Goal: Use online tool/utility: Utilize a website feature to perform a specific function

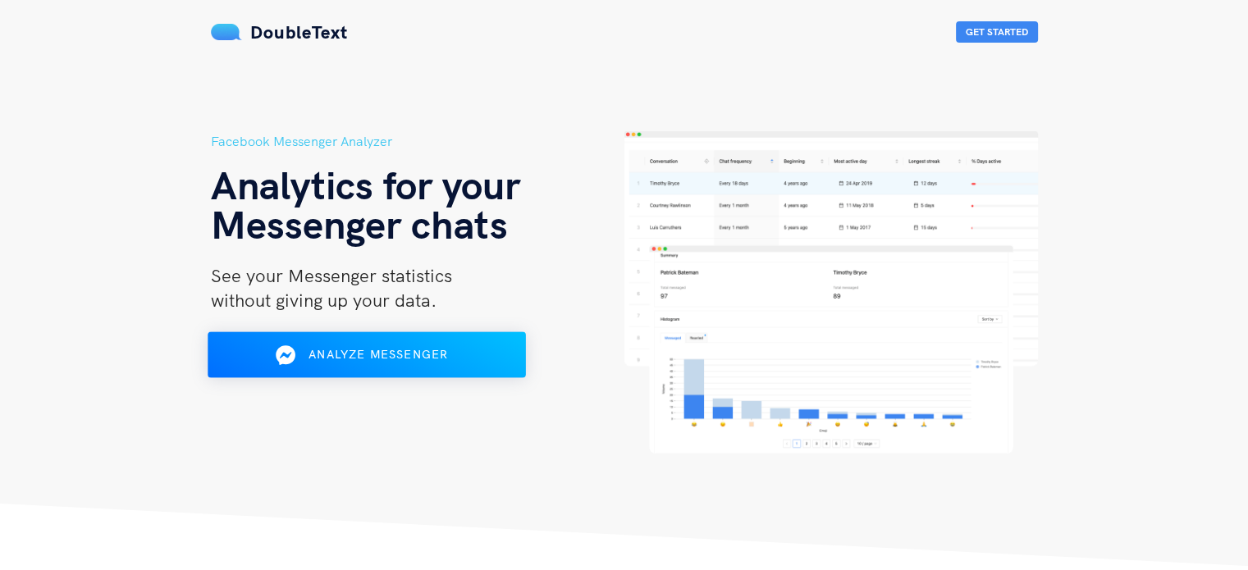
click at [359, 354] on span "Analyze Messenger" at bounding box center [379, 354] width 140 height 15
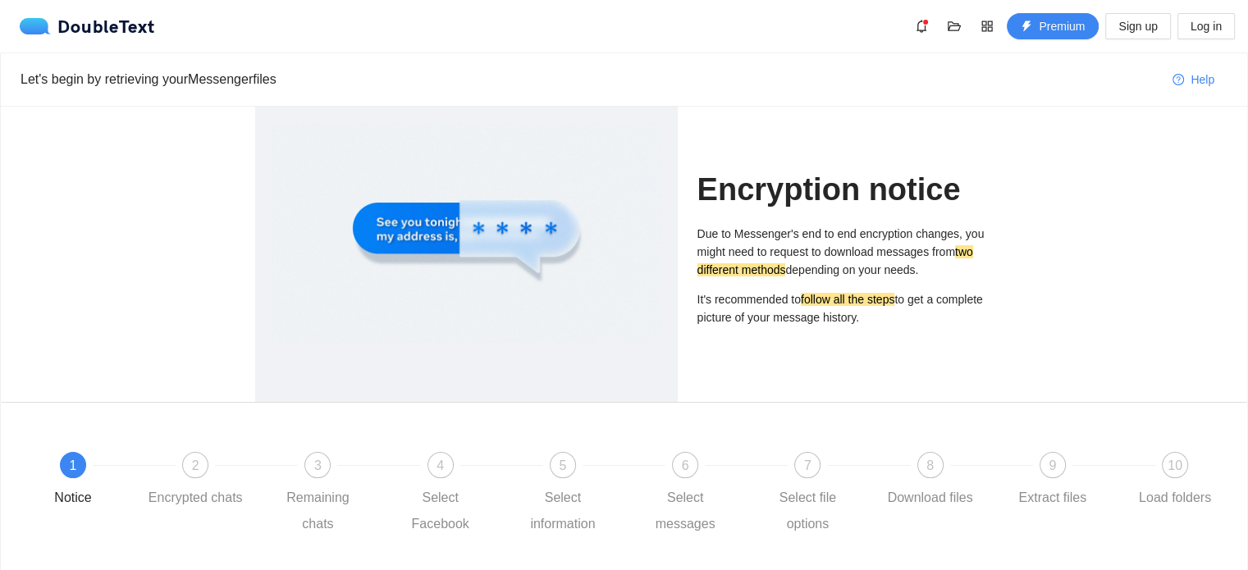
scroll to position [118, 0]
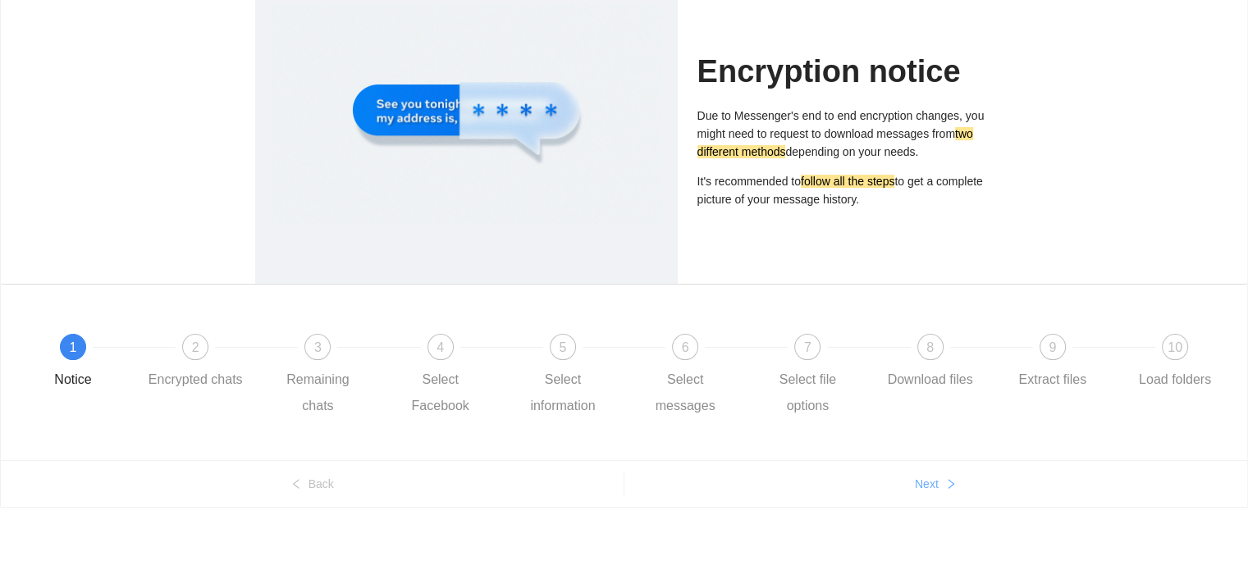
click at [940, 492] on button "Next" at bounding box center [937, 484] width 624 height 26
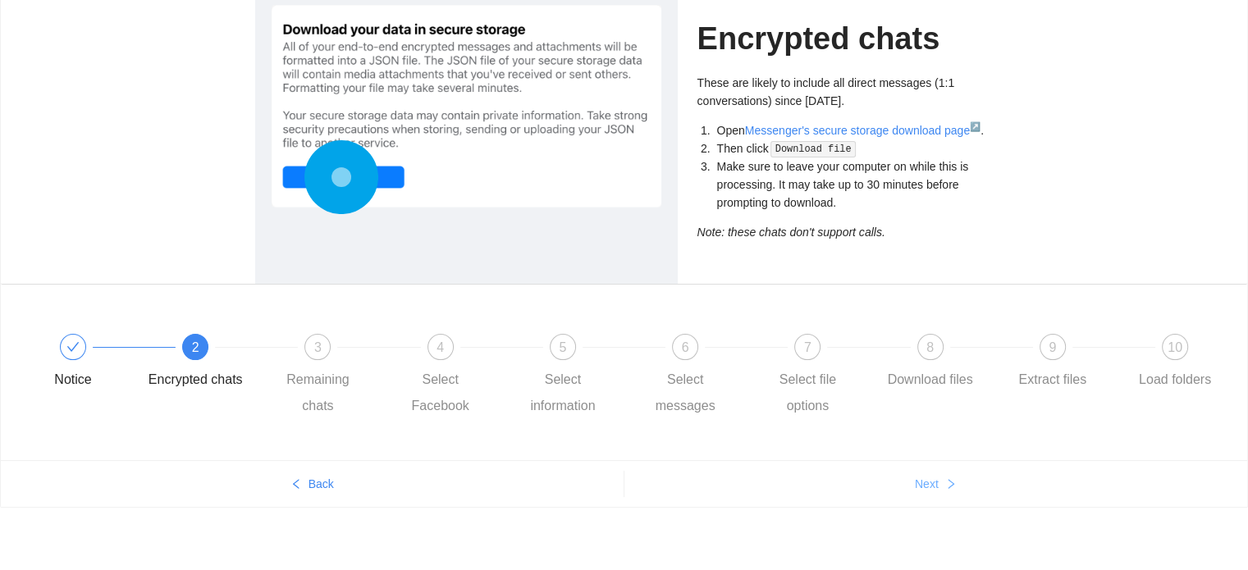
click at [940, 492] on button "Next" at bounding box center [937, 484] width 624 height 26
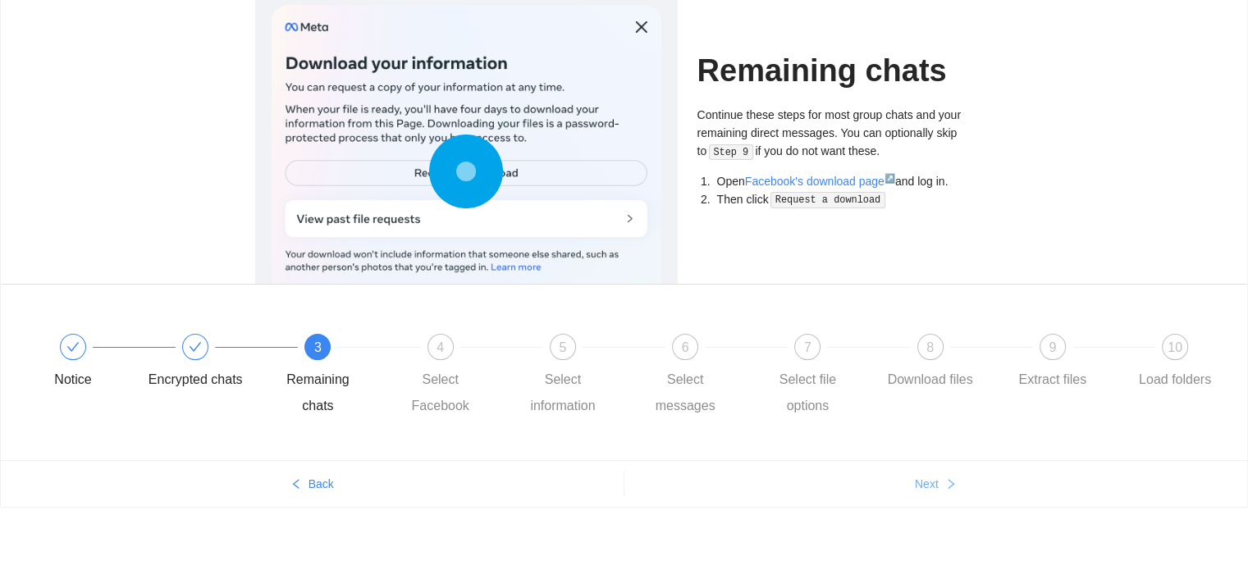
click at [940, 492] on button "Next" at bounding box center [937, 484] width 624 height 26
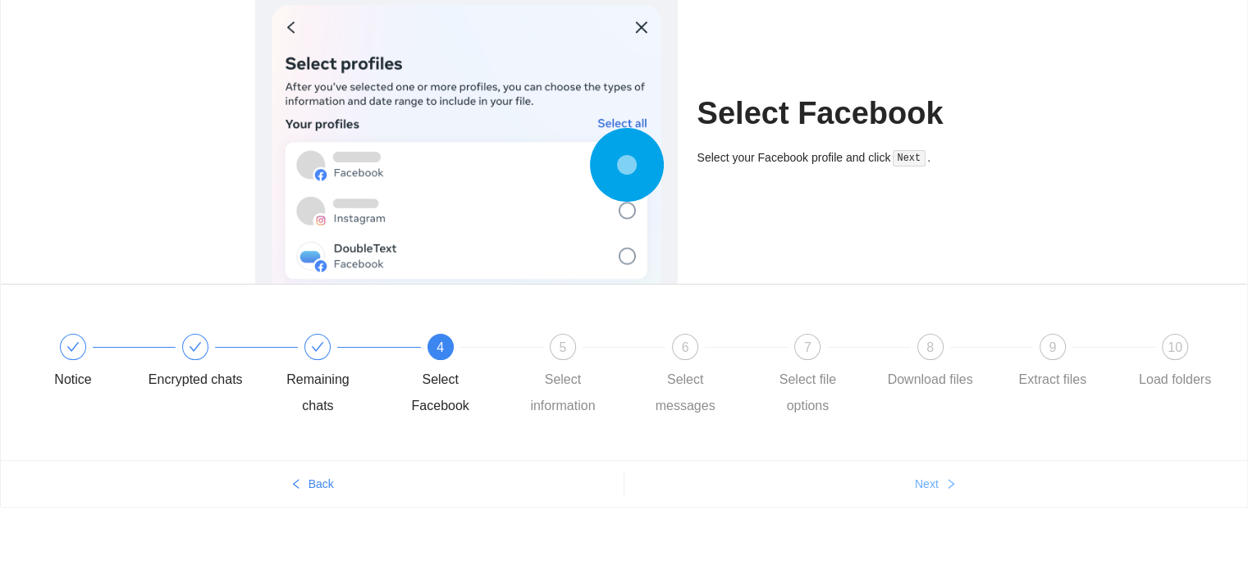
click at [940, 492] on button "Next" at bounding box center [937, 484] width 624 height 26
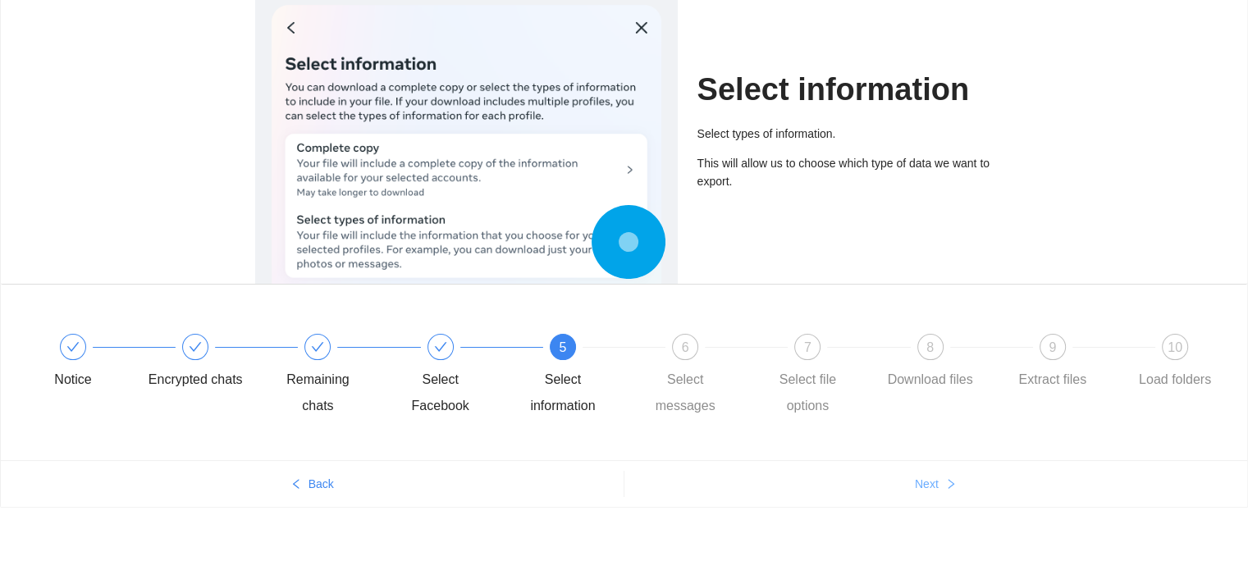
click at [940, 492] on button "Next" at bounding box center [937, 484] width 624 height 26
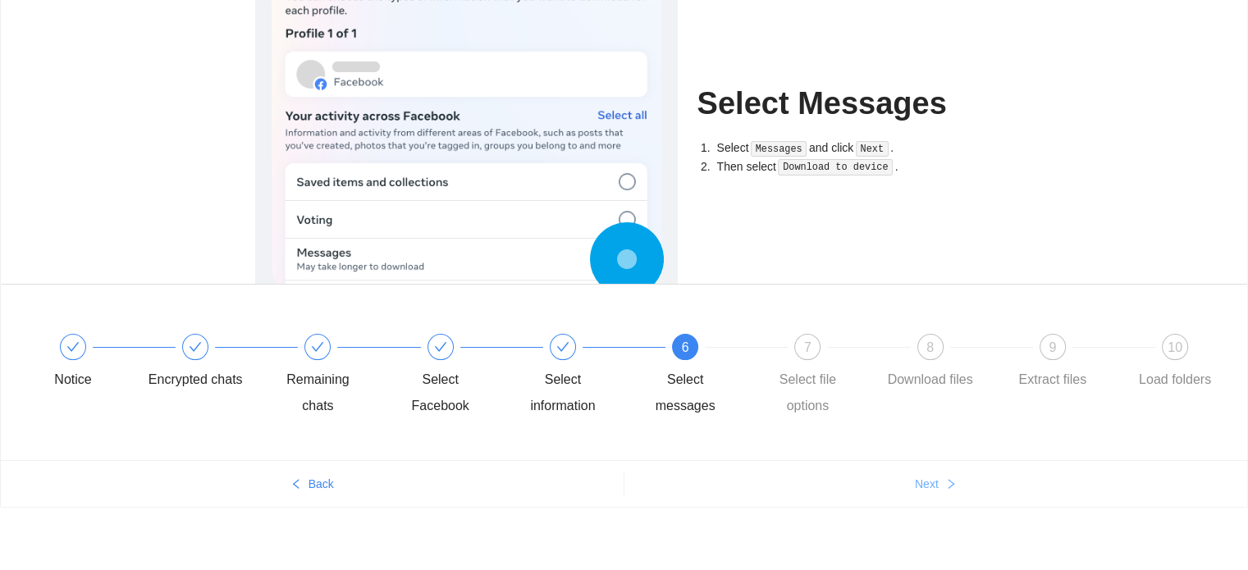
click at [940, 492] on button "Next" at bounding box center [937, 484] width 624 height 26
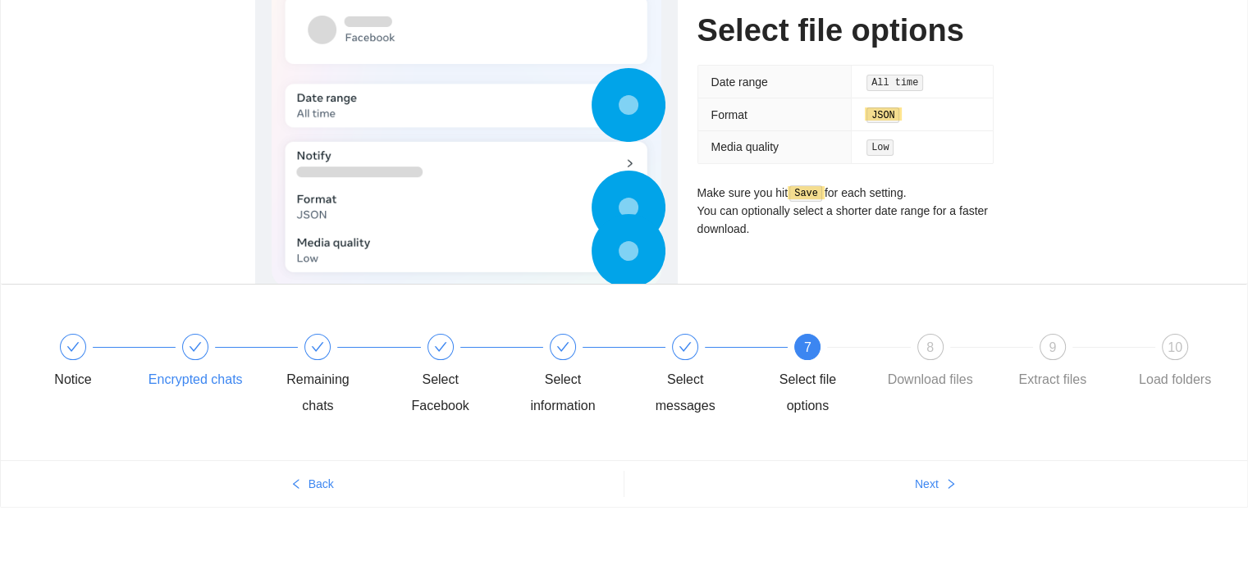
click at [204, 349] on div at bounding box center [256, 347] width 122 height 7
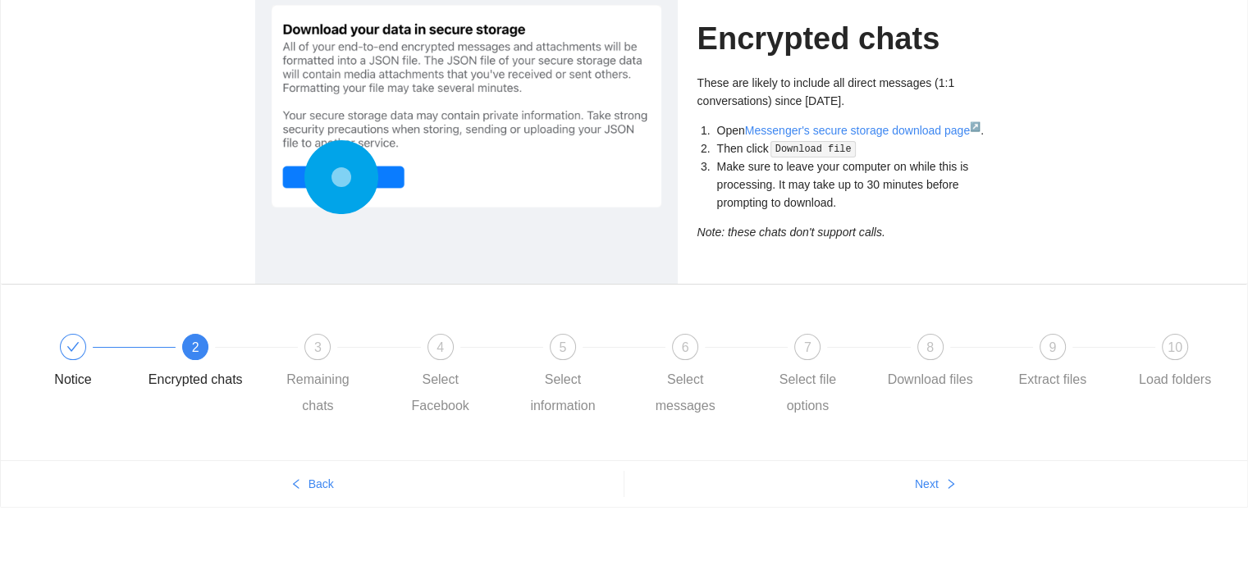
scroll to position [0, 0]
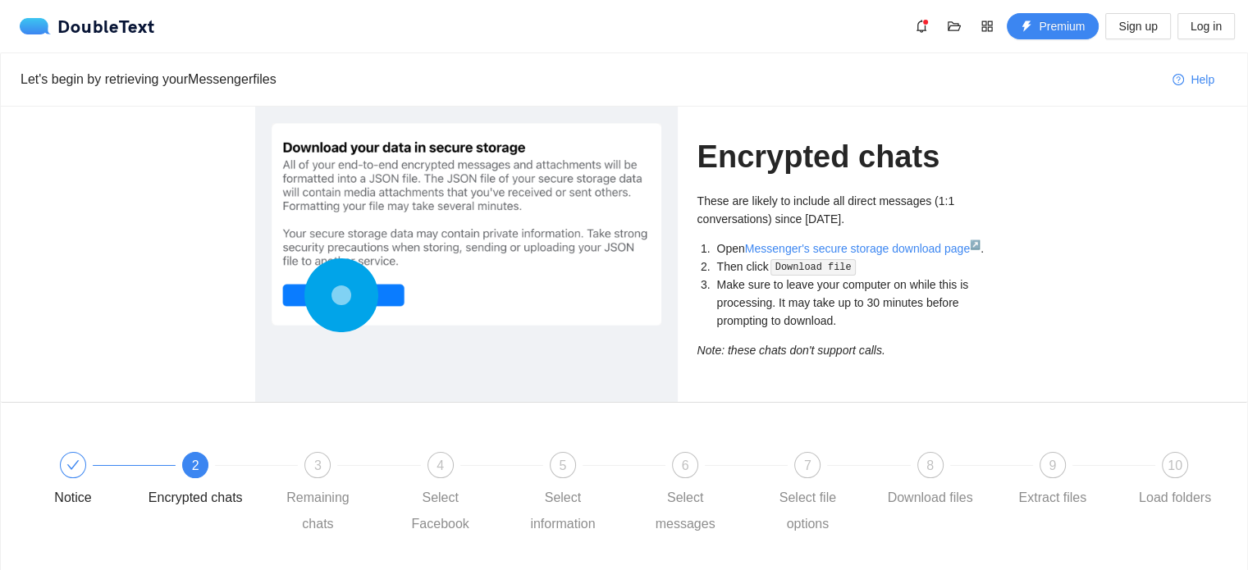
click at [317, 432] on div "Notice 2 Encrypted chats 3 Remaining chats 4 Select Facebook 5 Select informati…" at bounding box center [624, 491] width 1247 height 176
click at [339, 476] on div "3 Remaining chats" at bounding box center [331, 494] width 122 height 85
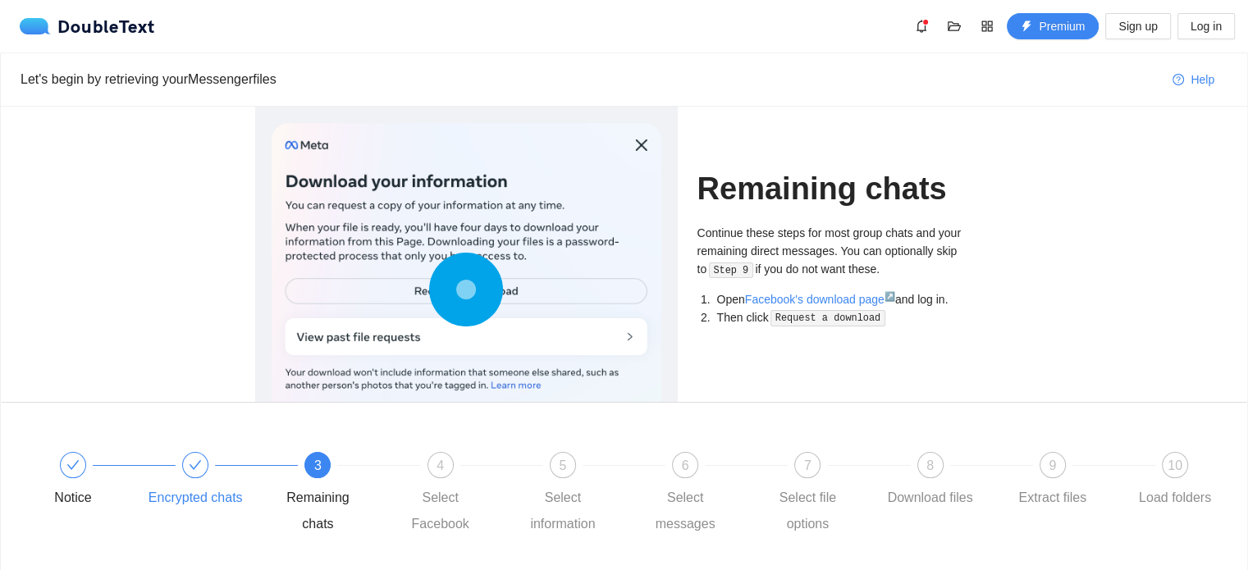
click at [194, 466] on icon "check" at bounding box center [195, 465] width 13 height 13
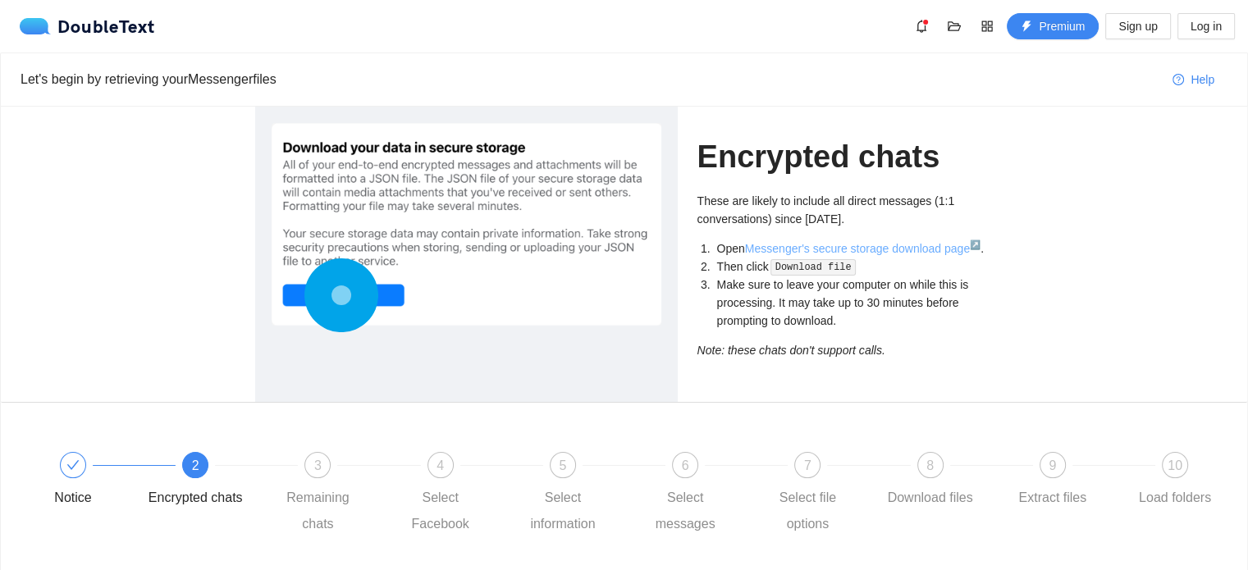
click at [843, 249] on link "Messenger's secure storage download page ↗" at bounding box center [863, 248] width 236 height 13
click at [309, 461] on div "3" at bounding box center [317, 465] width 26 height 26
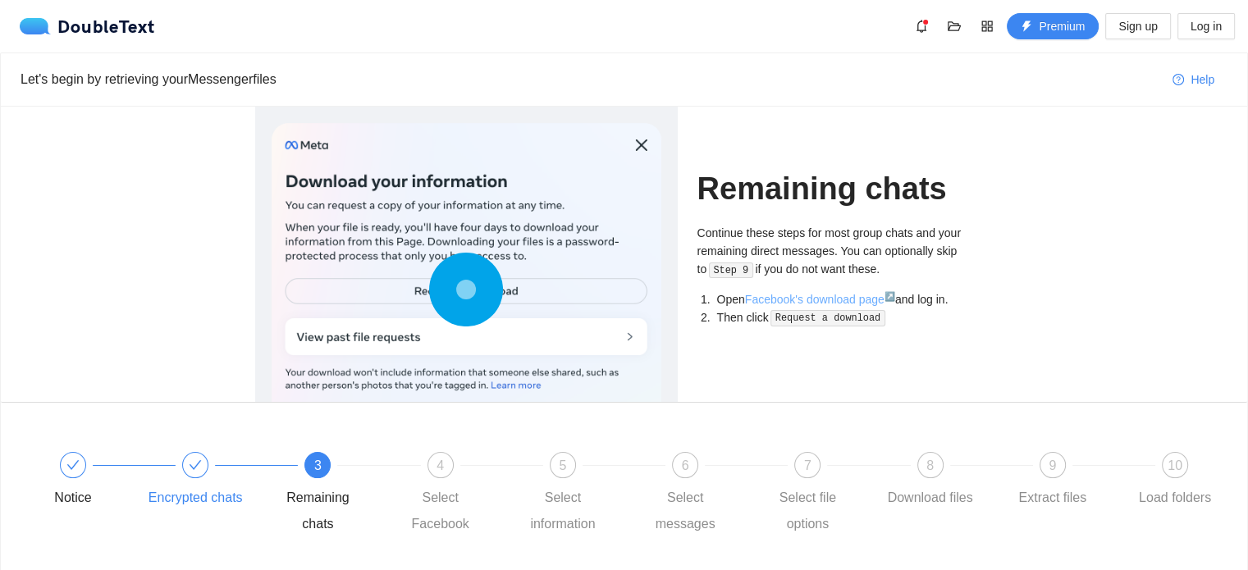
click at [801, 300] on link "Facebook's download page ↗" at bounding box center [820, 299] width 150 height 13
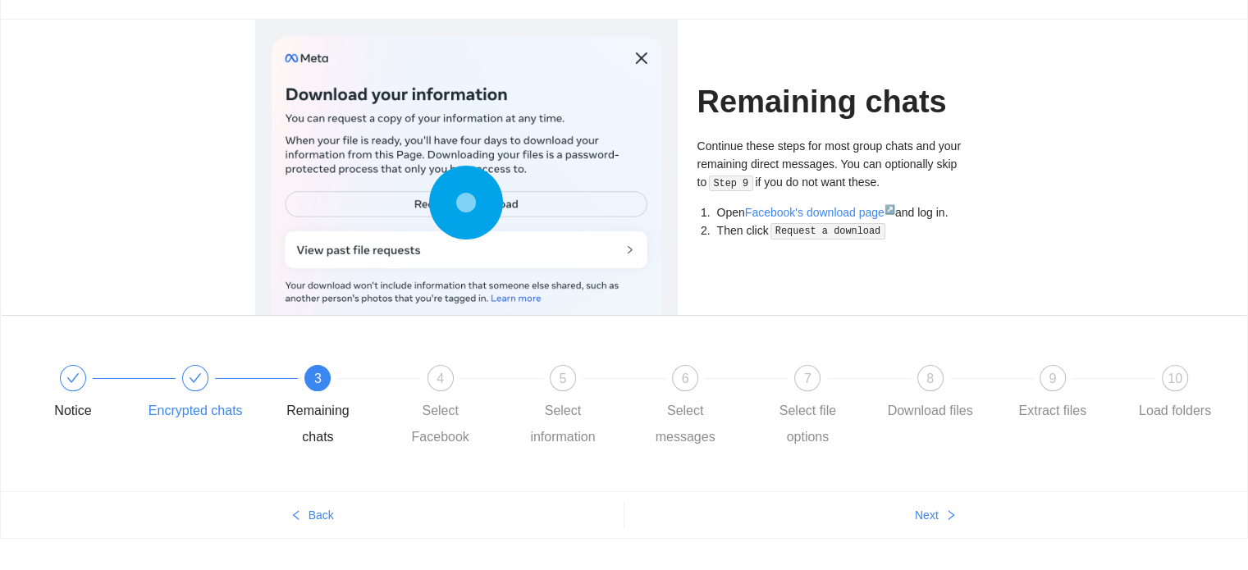
scroll to position [89, 0]
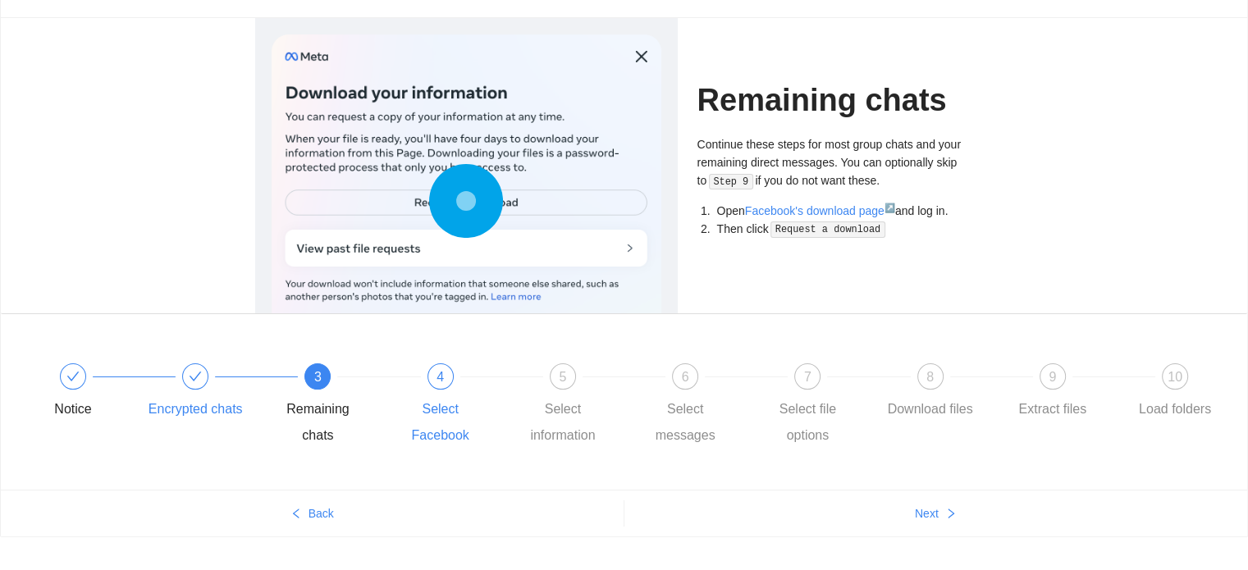
click at [444, 390] on div "4 Select Facebook" at bounding box center [454, 406] width 122 height 85
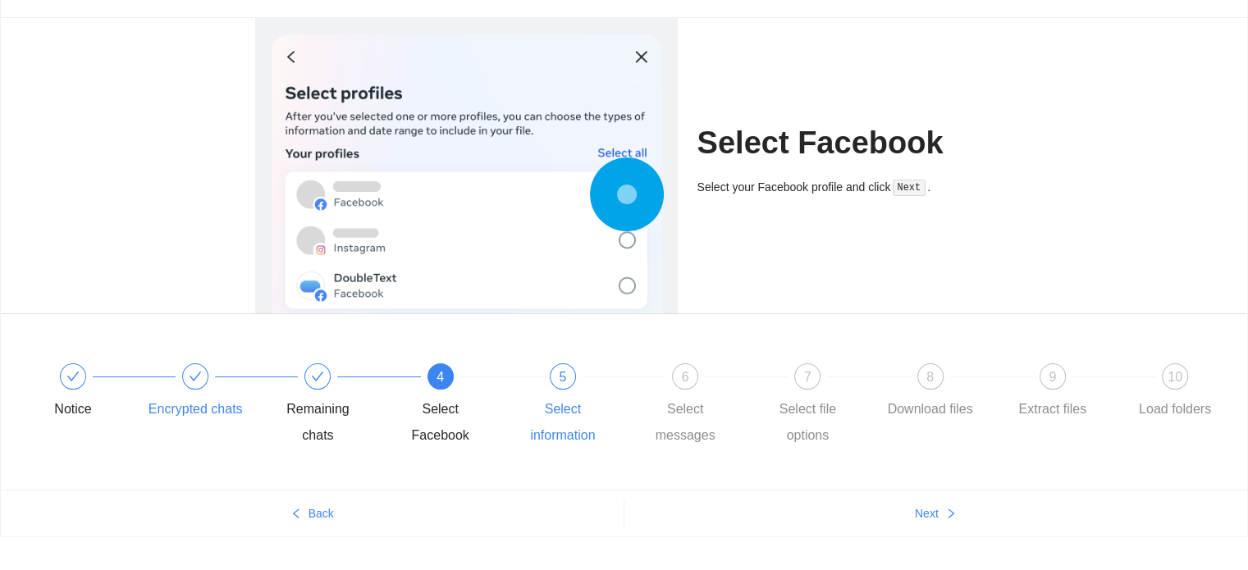
click at [556, 390] on div "5 Select information" at bounding box center [576, 406] width 122 height 85
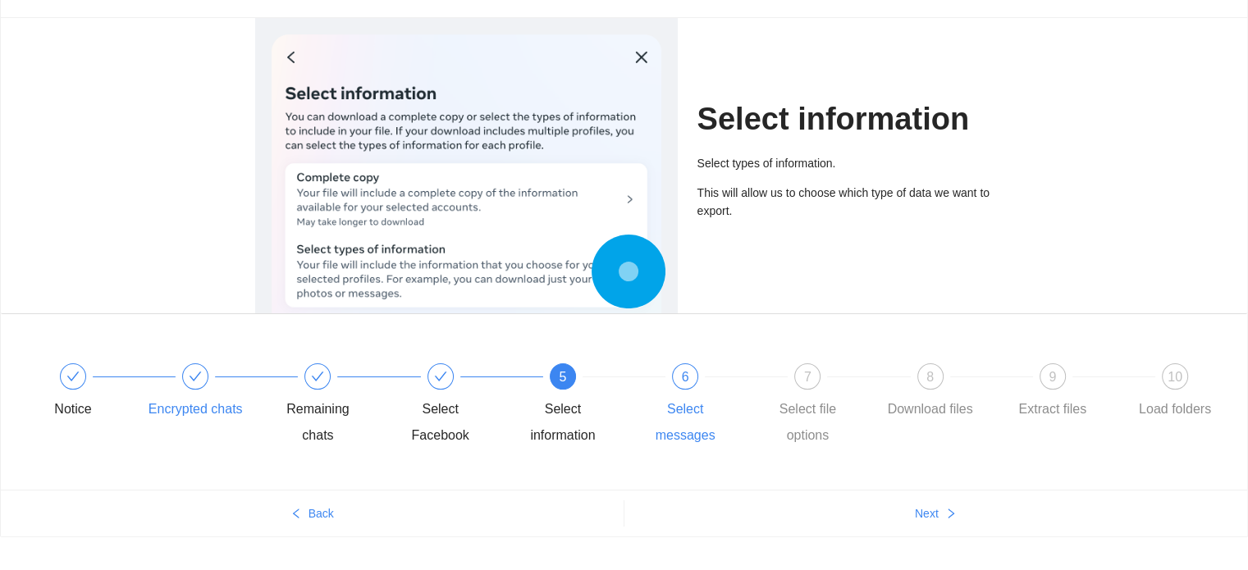
click at [669, 380] on div "6 Select messages" at bounding box center [699, 406] width 122 height 85
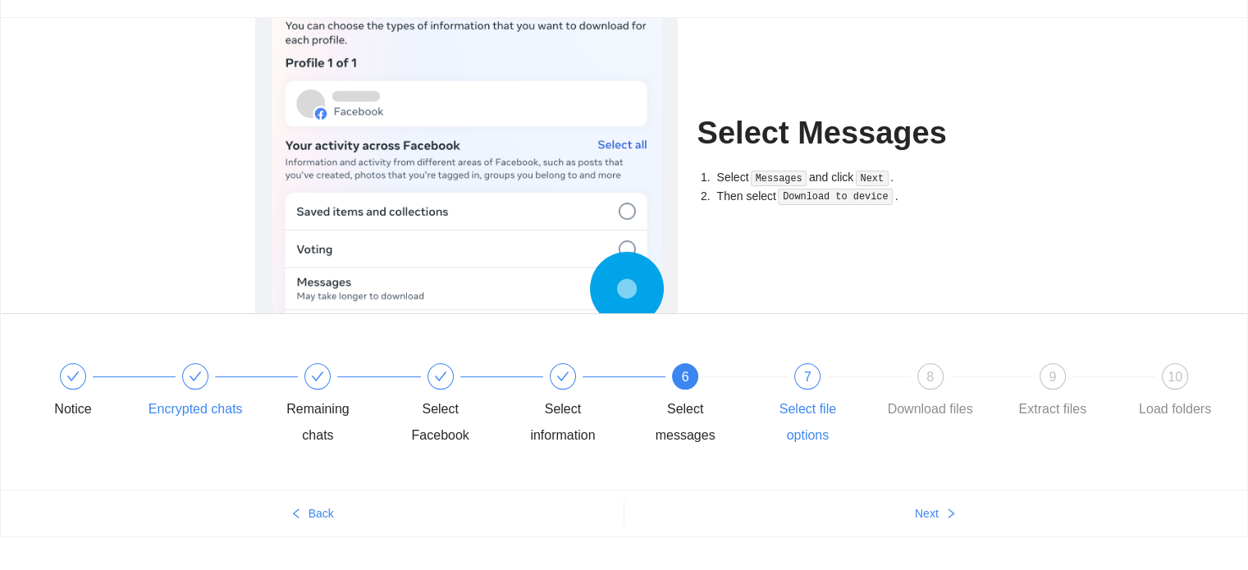
click at [787, 378] on div "7 Select file options" at bounding box center [821, 406] width 122 height 85
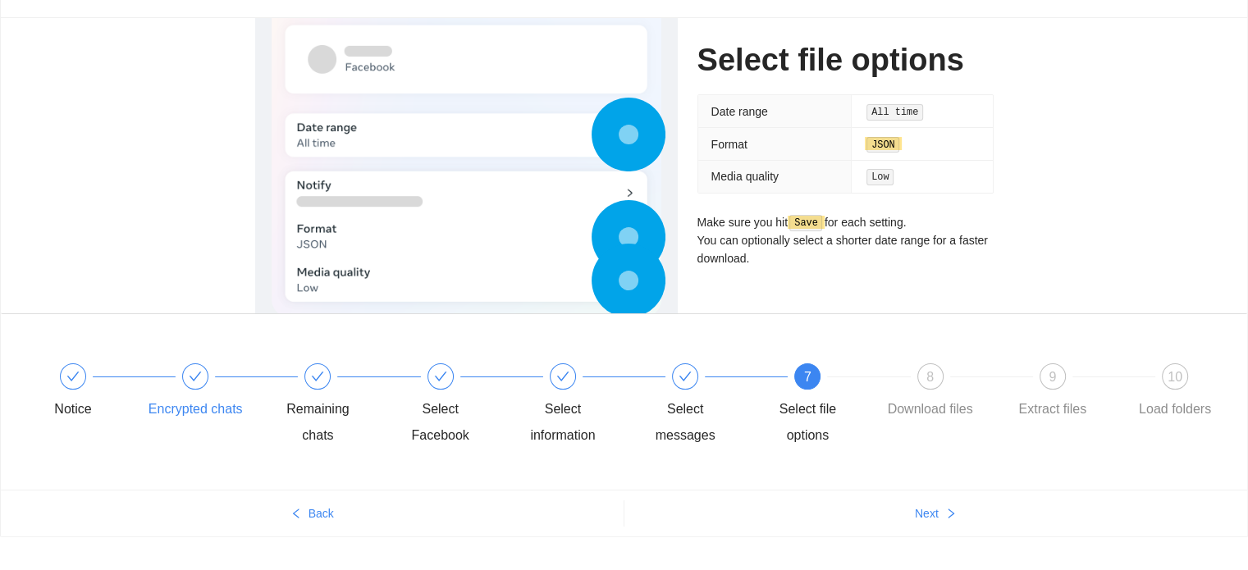
click at [922, 358] on div "Notice Encrypted chats Remaining chats Select Facebook Select information Selec…" at bounding box center [623, 406] width 1197 height 118
click at [917, 367] on div "8 Download files" at bounding box center [944, 393] width 122 height 59
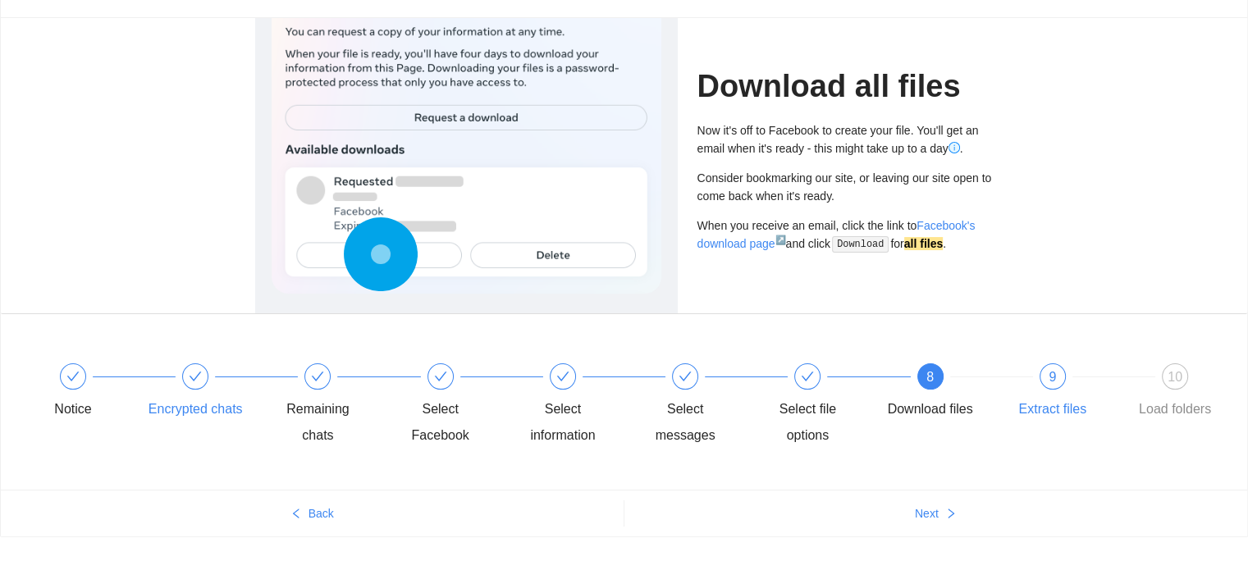
click at [1050, 379] on span "9" at bounding box center [1052, 377] width 7 height 14
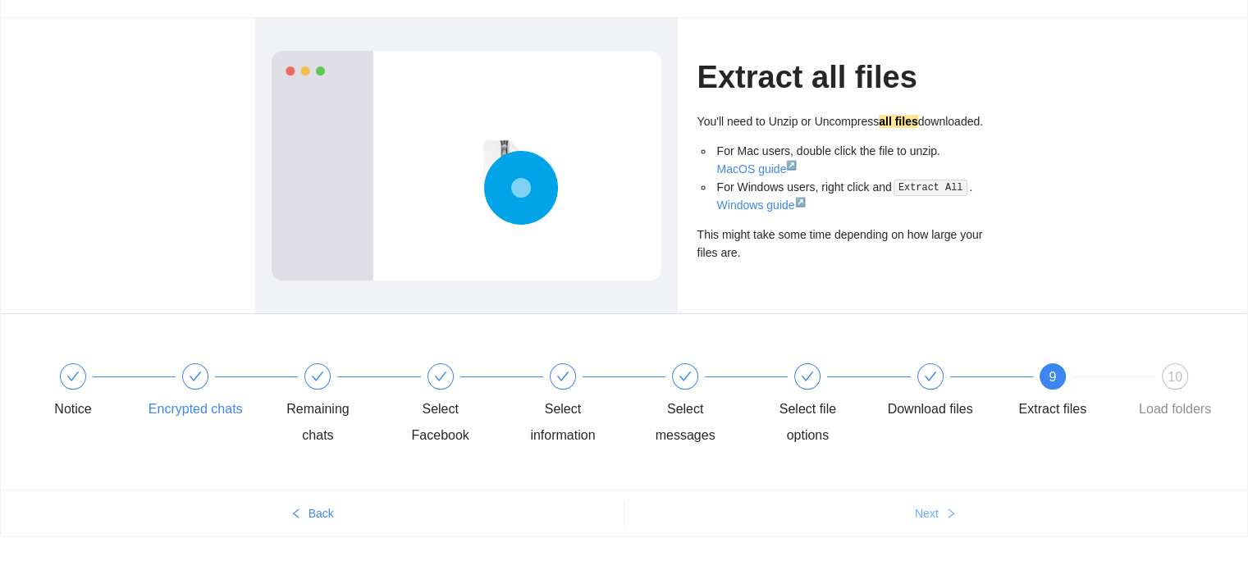
click at [959, 506] on button "Next" at bounding box center [937, 514] width 624 height 26
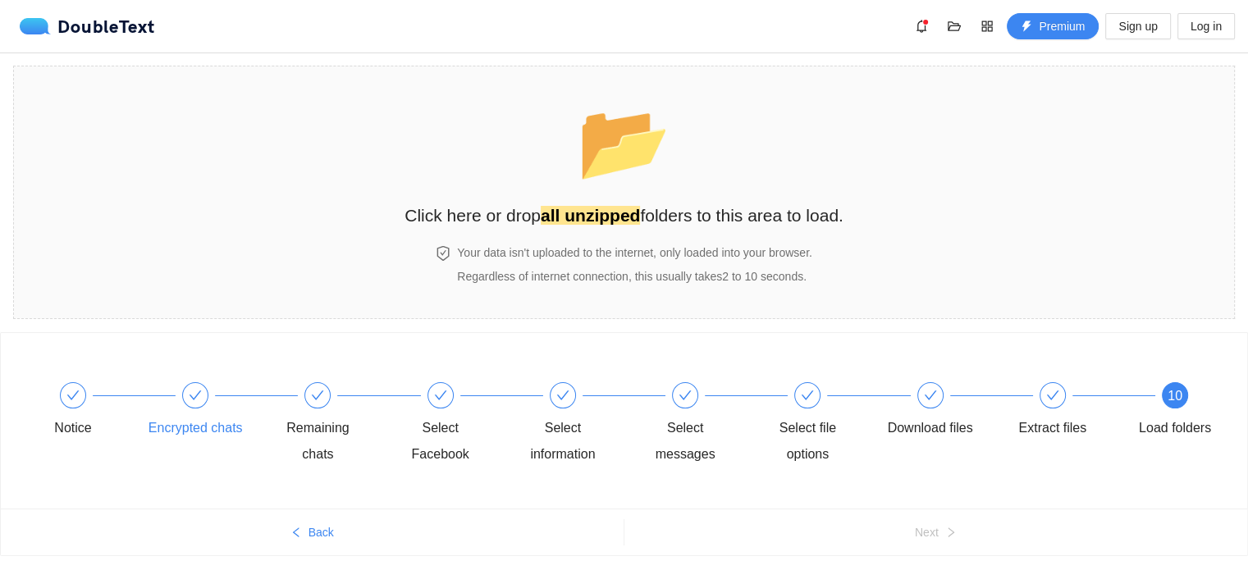
scroll to position [0, 0]
click at [681, 270] on span "Regardless of internet connection, this usually takes 2 to 10 seconds ." at bounding box center [632, 276] width 350 height 13
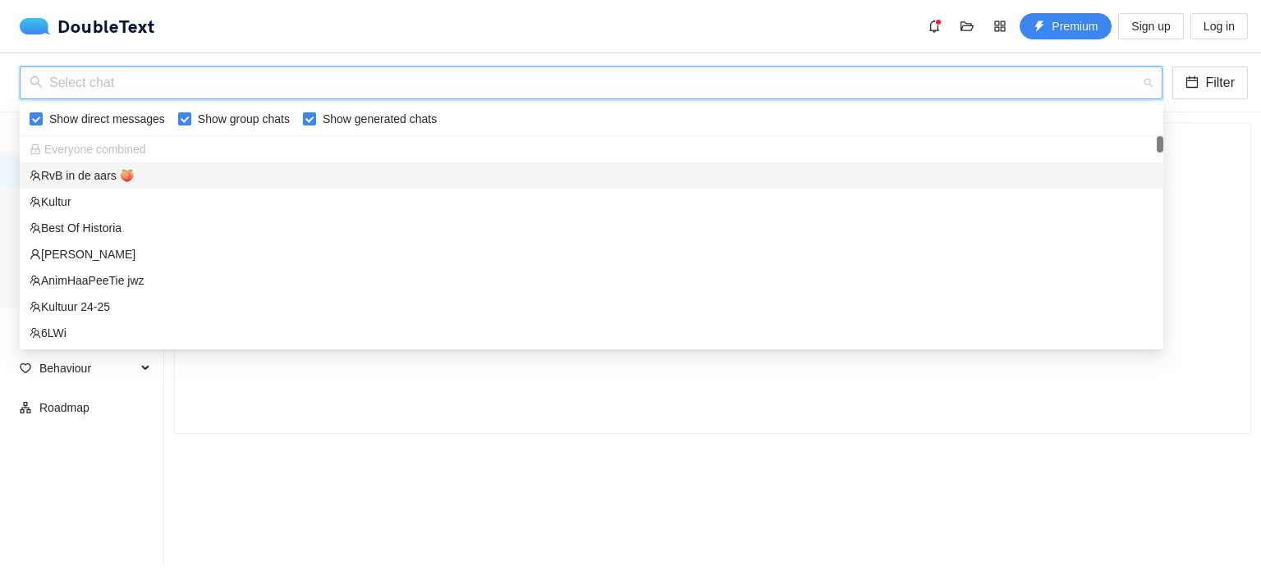
click at [416, 81] on input "search" at bounding box center [585, 82] width 1111 height 31
click at [164, 184] on div "RvB in de aars 🍑" at bounding box center [591, 176] width 1123 height 18
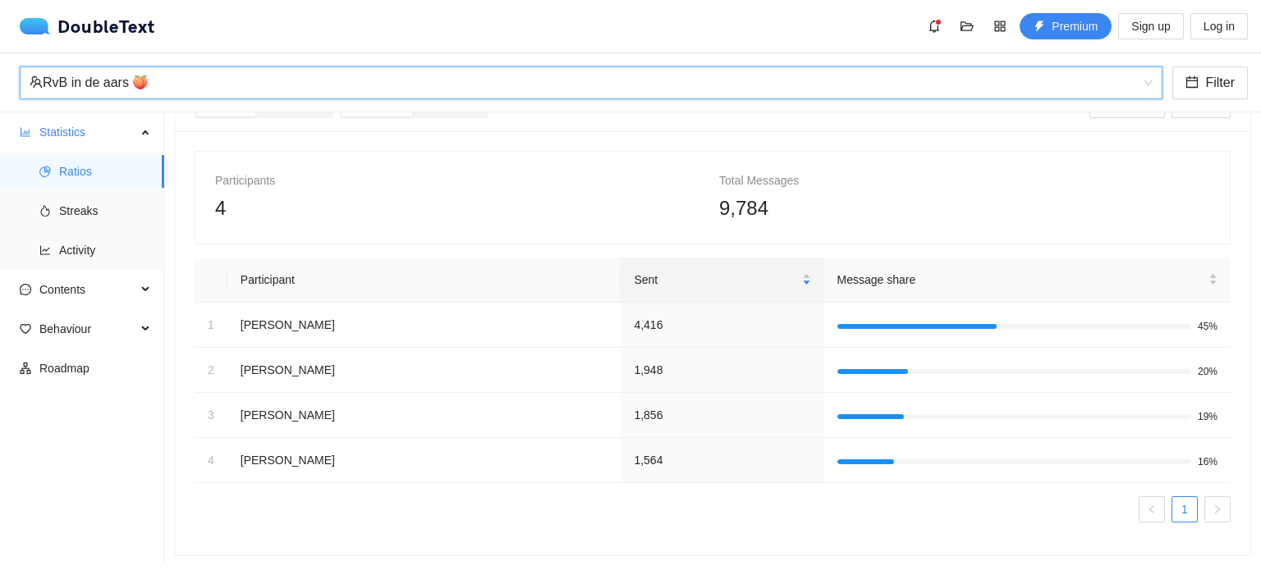
scroll to position [57, 0]
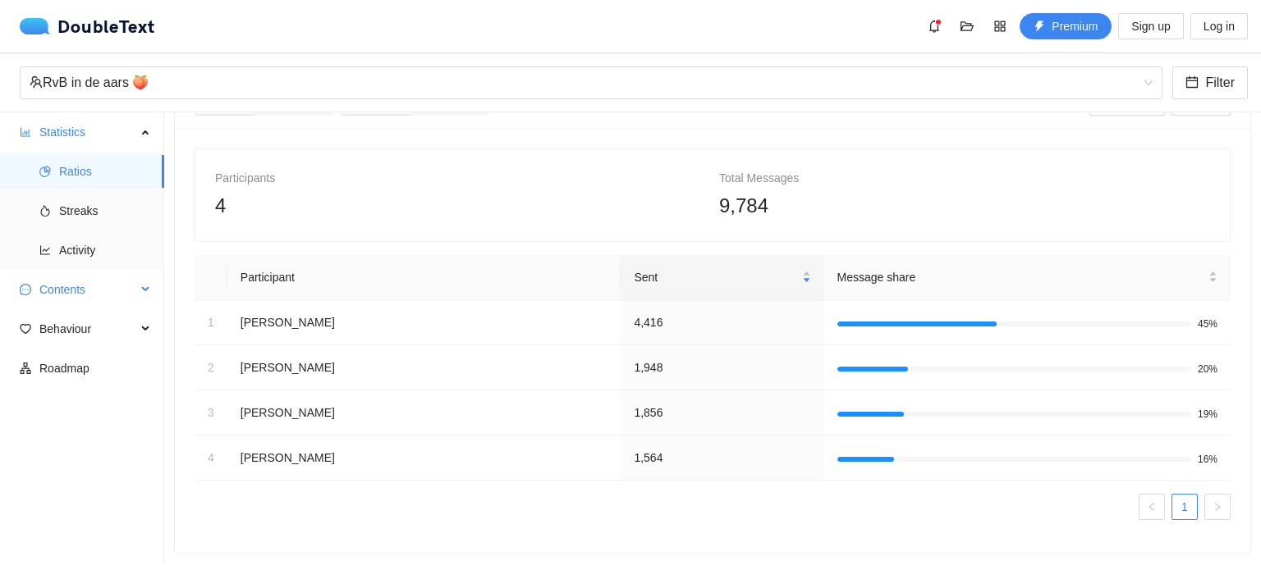
click at [131, 281] on span "Contents" at bounding box center [87, 289] width 97 height 33
click at [95, 332] on span "Word Cloud" at bounding box center [105, 329] width 92 height 33
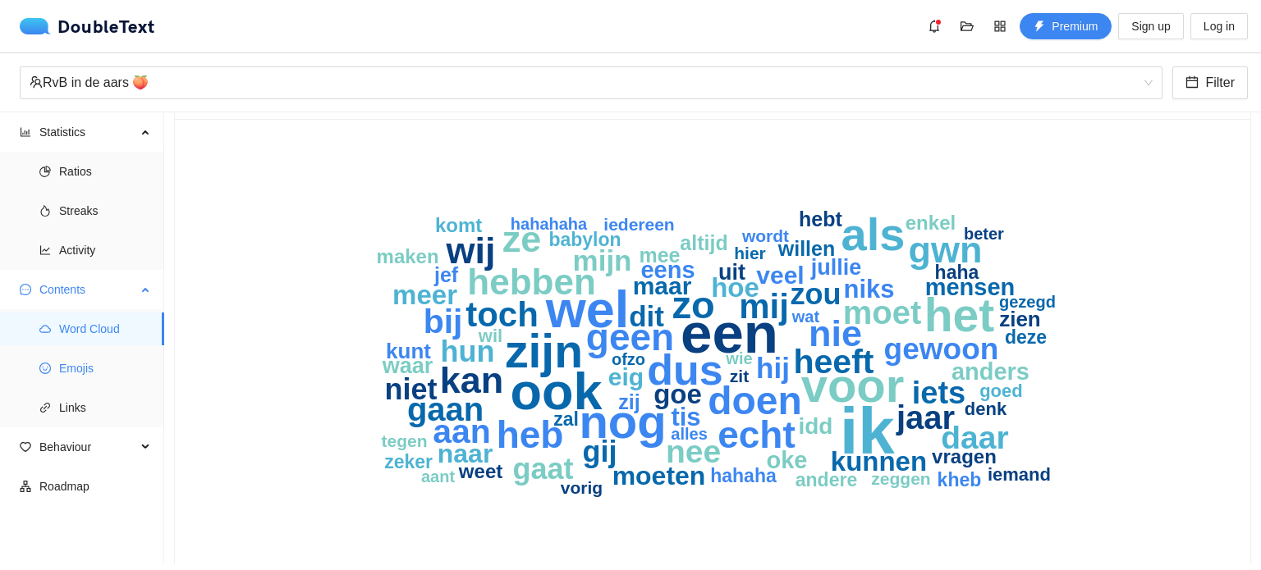
click at [79, 371] on span "Emojis" at bounding box center [105, 368] width 92 height 33
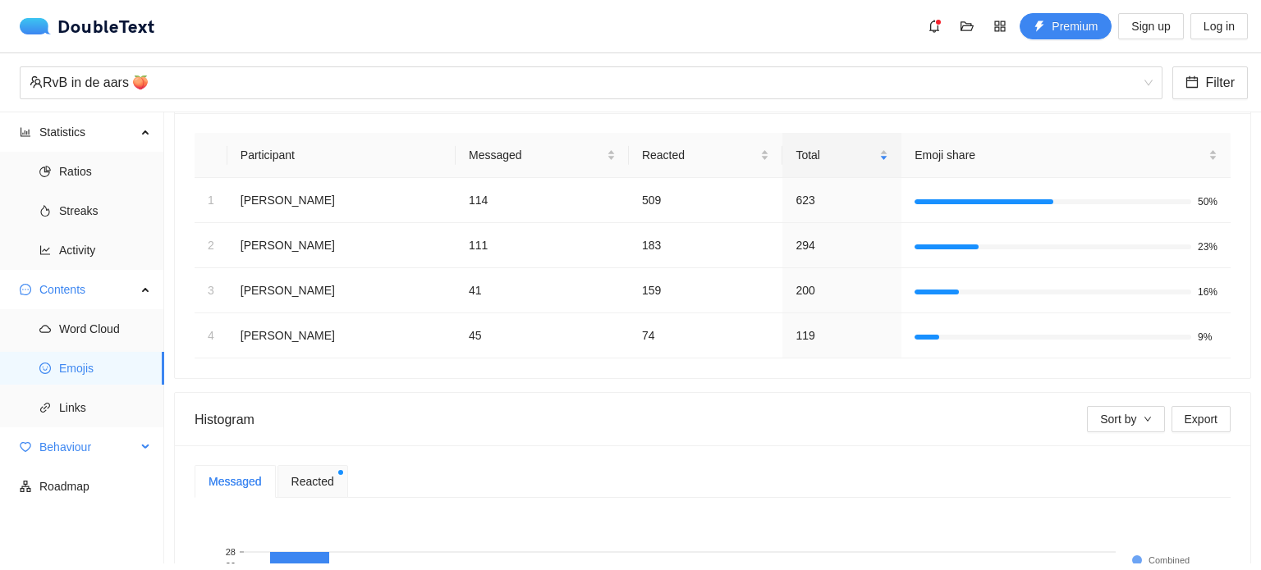
click at [85, 431] on span "Behaviour" at bounding box center [87, 447] width 97 height 33
click at [311, 487] on span "Reacted" at bounding box center [312, 482] width 43 height 18
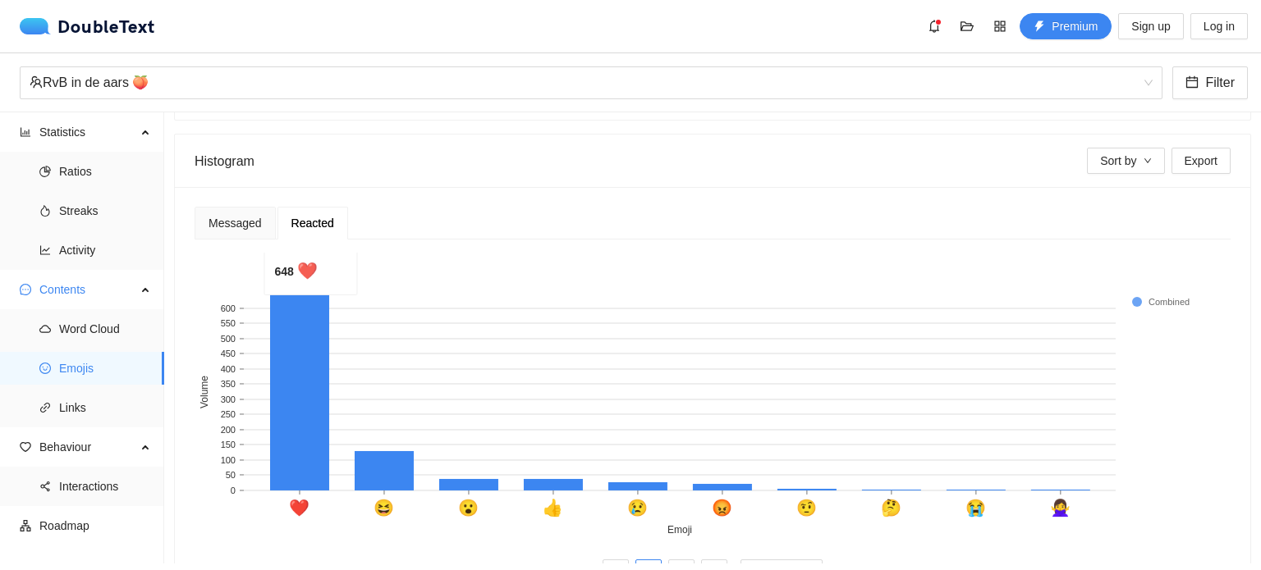
scroll to position [361, 0]
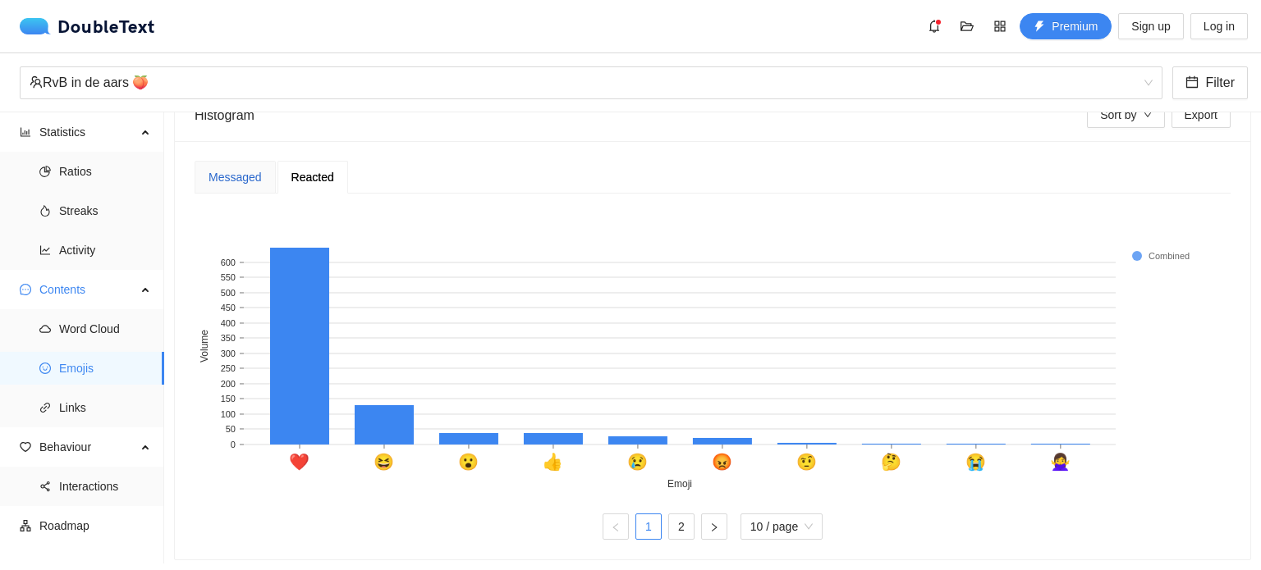
click at [243, 175] on div "Messaged" at bounding box center [234, 177] width 53 height 18
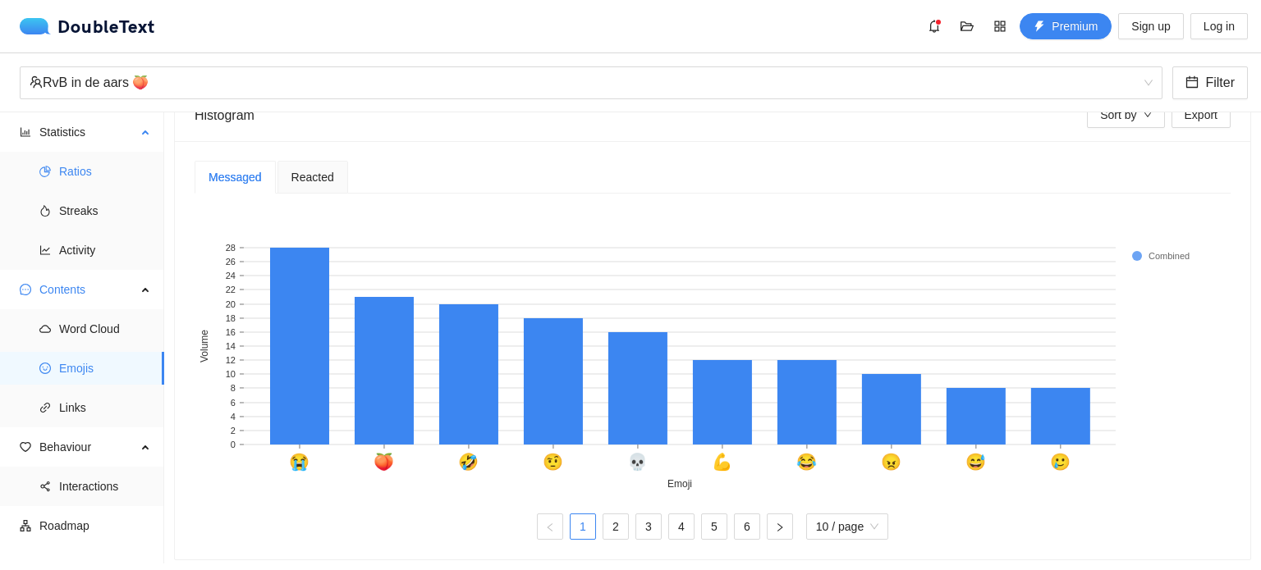
click at [89, 160] on span "Ratios" at bounding box center [105, 171] width 92 height 33
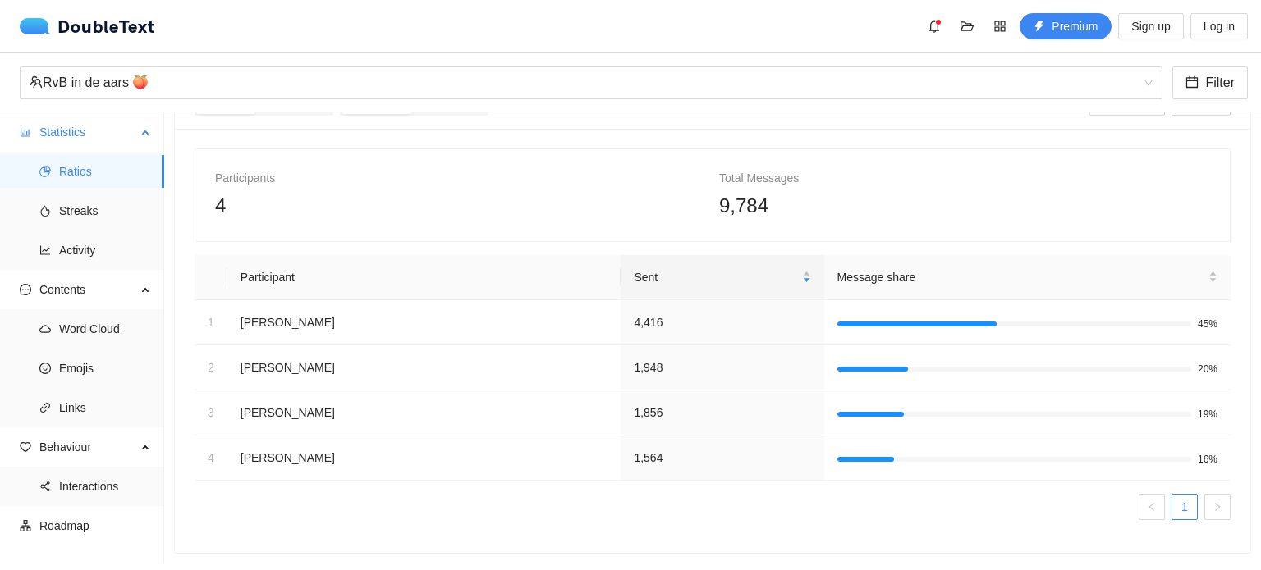
scroll to position [57, 0]
click at [105, 496] on span "Interactions" at bounding box center [105, 486] width 92 height 33
